Goal: Book appointment/travel/reservation

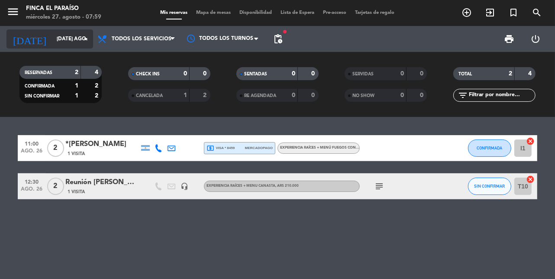
click at [50, 47] on div "[DATE] [DATE] ago. arrow_drop_down" at bounding box center [49, 38] width 87 height 19
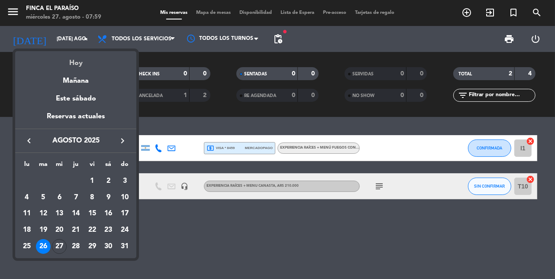
click at [79, 64] on div "Hoy" at bounding box center [75, 60] width 121 height 18
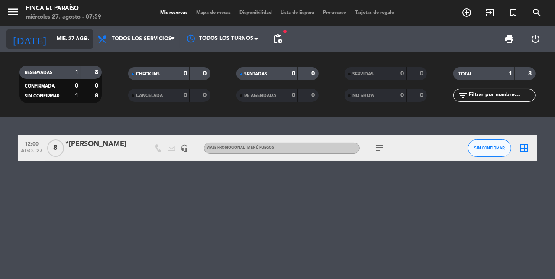
click at [74, 37] on input "mié. 27 ago." at bounding box center [86, 39] width 69 height 15
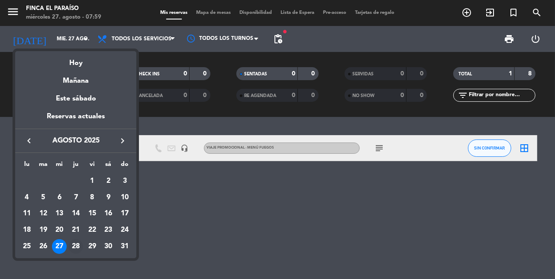
click at [77, 248] on div "28" at bounding box center [75, 246] width 15 height 15
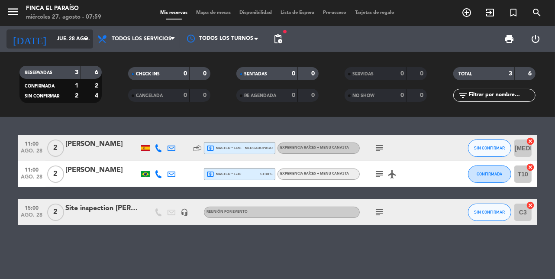
click at [73, 43] on input "jue. 28 ago." at bounding box center [86, 39] width 69 height 15
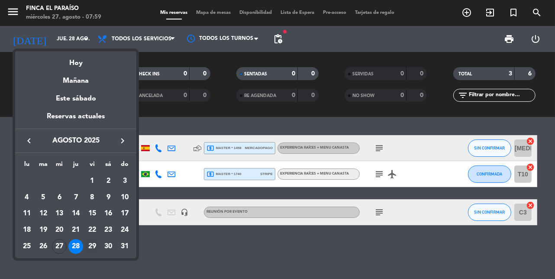
click at [90, 249] on div "29" at bounding box center [92, 246] width 15 height 15
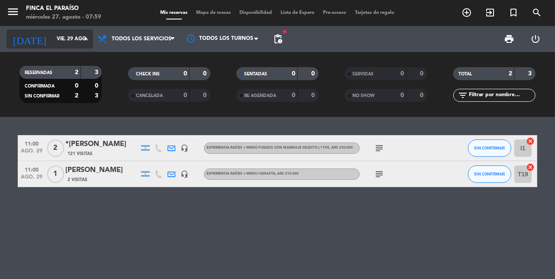
click at [80, 43] on input "vie. 29 ago." at bounding box center [86, 39] width 69 height 15
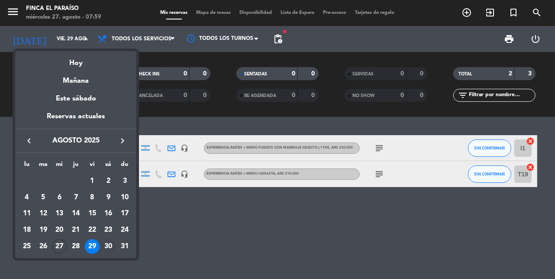
click at [109, 246] on div "30" at bounding box center [108, 246] width 15 height 15
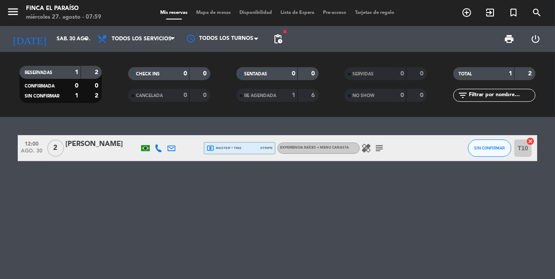
click at [109, 246] on div "12:00 ago. 30 2 [PERSON_NAME] local_atm master * 7992 stripe EXPERIENCIA RAÍCES…" at bounding box center [277, 198] width 555 height 162
click at [77, 37] on input "sáb. 30 ago." at bounding box center [86, 39] width 69 height 15
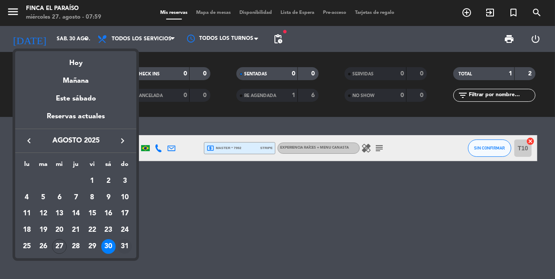
click at [125, 246] on div "31" at bounding box center [124, 246] width 15 height 15
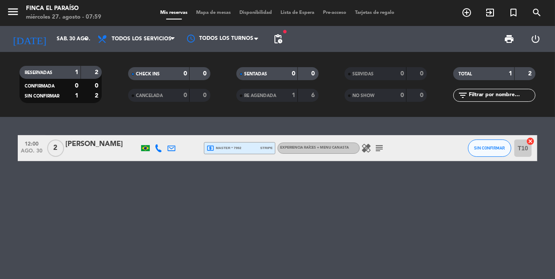
type input "dom. 31 ago."
